Goal: Information Seeking & Learning: Learn about a topic

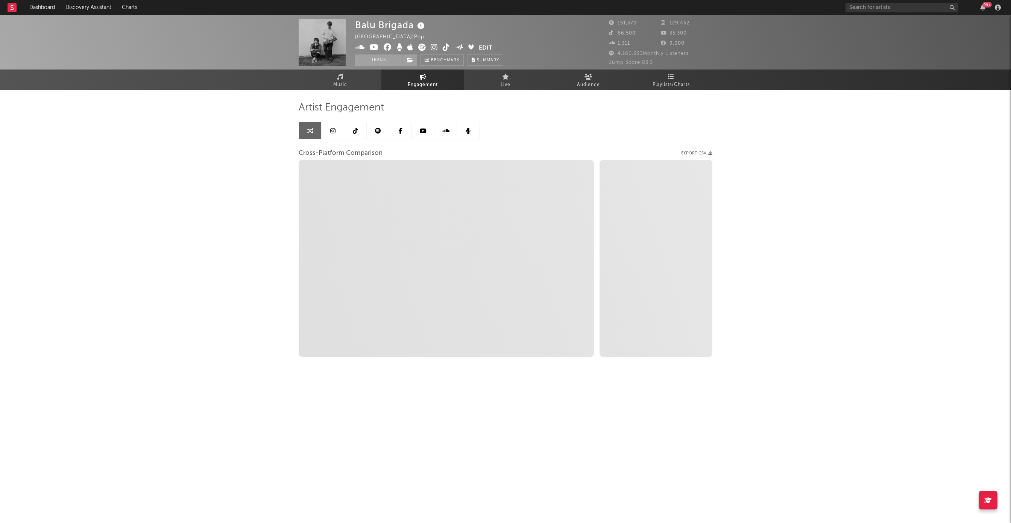
select select "1w"
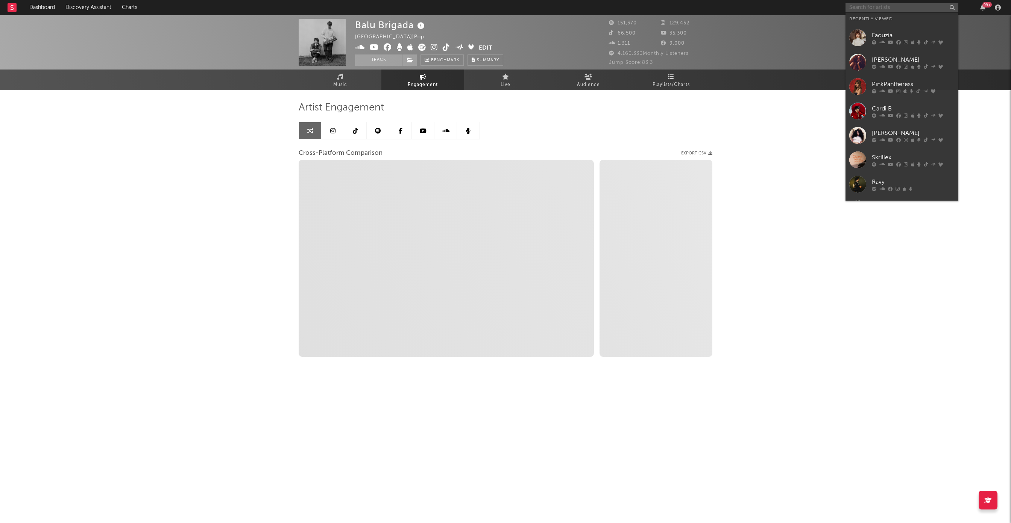
click at [884, 8] on input "text" at bounding box center [901, 7] width 113 height 9
click at [883, 28] on link "Faouzia" at bounding box center [901, 38] width 113 height 24
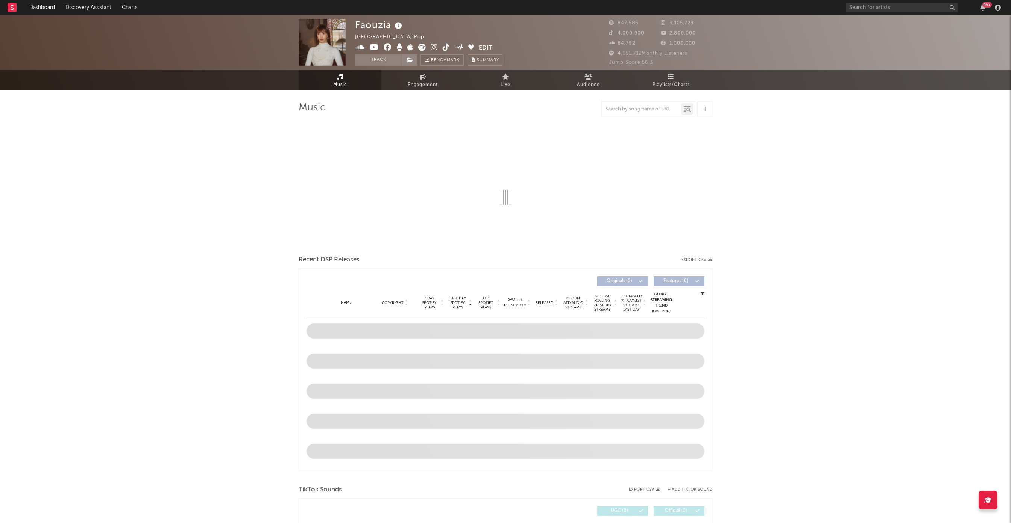
select select "6m"
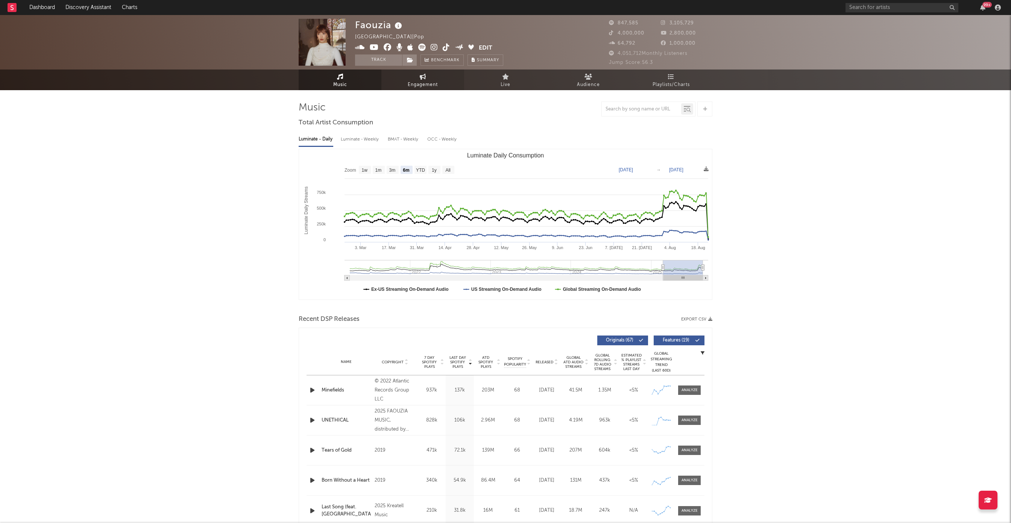
click at [433, 82] on span "Engagement" at bounding box center [423, 84] width 30 height 9
select select "1w"
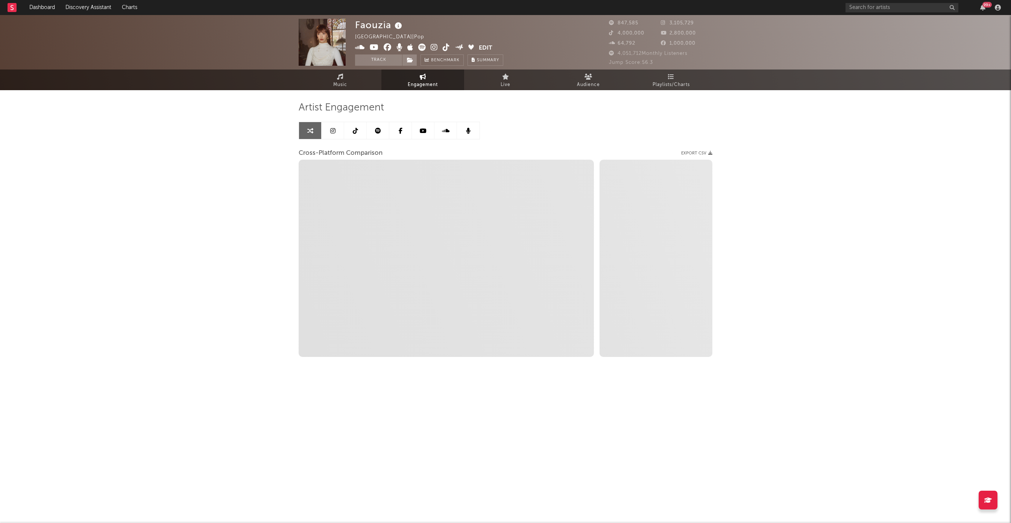
select select "1m"
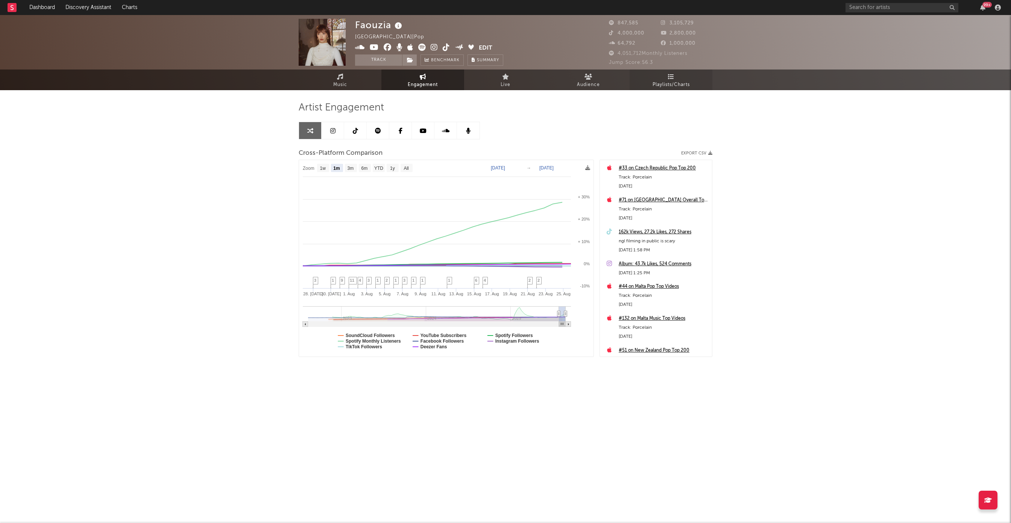
click at [653, 83] on span "Playlists/Charts" at bounding box center [670, 84] width 37 height 9
